Goal: Task Accomplishment & Management: Manage account settings

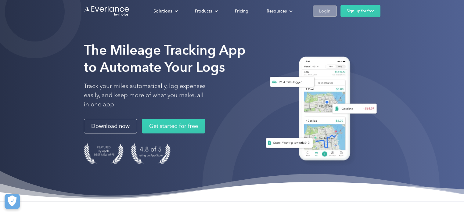
click at [329, 11] on div "Login" at bounding box center [324, 11] width 11 height 8
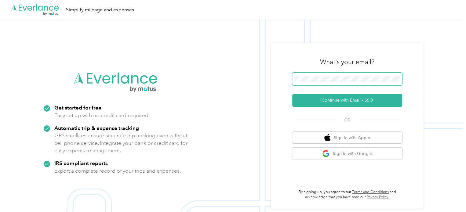
click at [326, 74] on span at bounding box center [347, 79] width 110 height 13
click at [326, 76] on span at bounding box center [347, 79] width 110 height 13
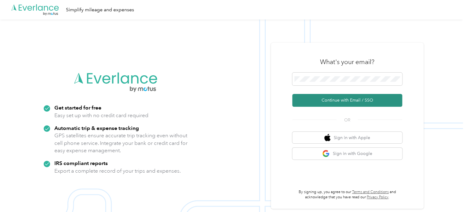
click at [336, 100] on button "Continue with Email / SSO" at bounding box center [347, 100] width 110 height 13
